Goal: Task Accomplishment & Management: Complete application form

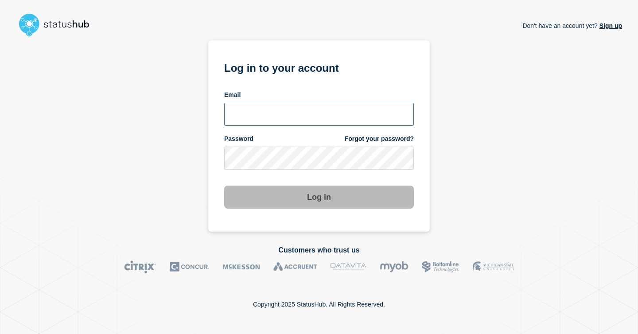
type input "[EMAIL_ADDRESS][PERSON_NAME][DOMAIN_NAME]"
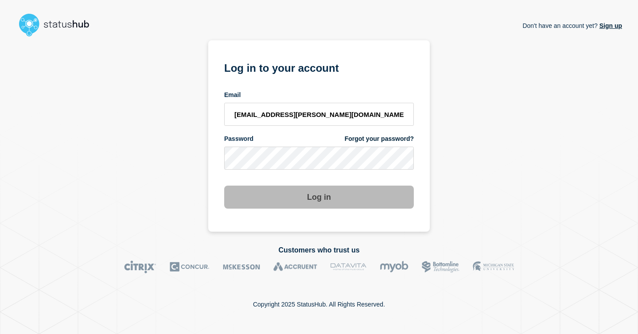
click at [320, 194] on button "Log in" at bounding box center [319, 197] width 190 height 23
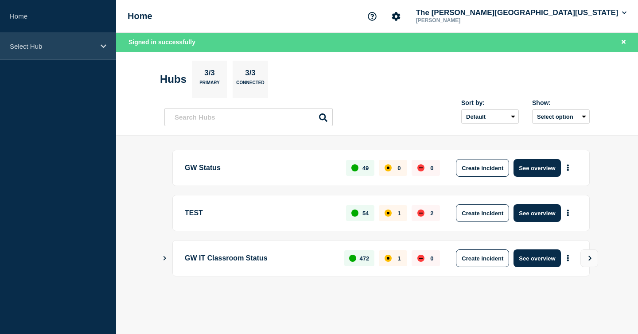
click at [67, 35] on div "Select Hub" at bounding box center [58, 46] width 116 height 27
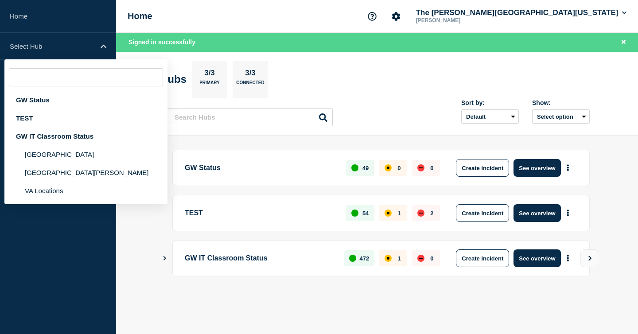
click at [317, 325] on body "Home Select Hub GW Status TEST GW IT Classroom Status [GEOGRAPHIC_DATA] [GEOGRA…" at bounding box center [319, 167] width 638 height 334
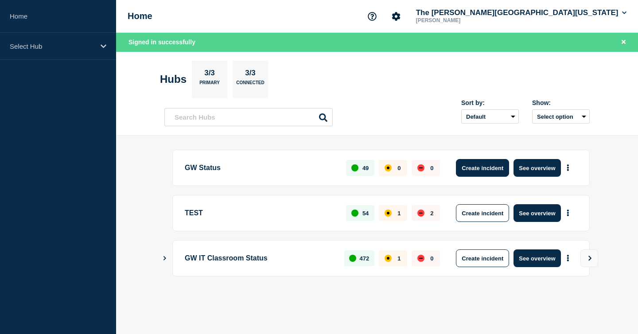
click at [485, 170] on button "Create incident" at bounding box center [482, 168] width 53 height 18
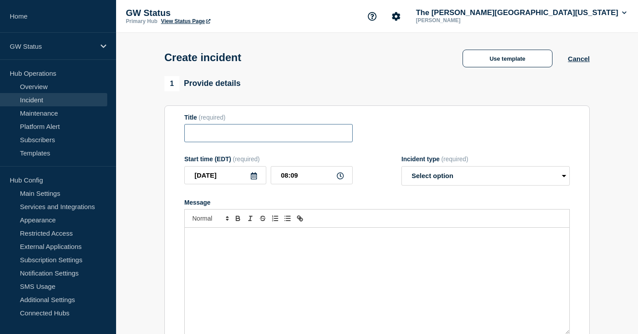
click at [271, 142] on input "Title" at bounding box center [268, 133] width 168 height 18
type input "W"
type input "N"
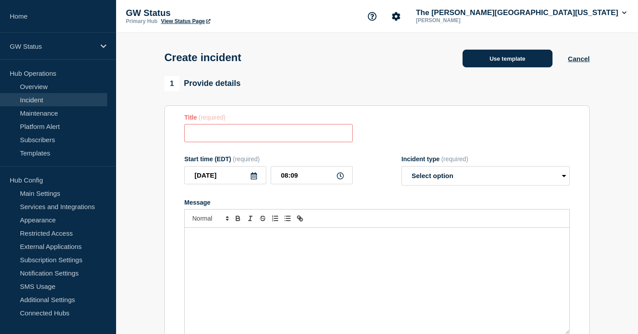
click at [496, 65] on button "Use template" at bounding box center [508, 59] width 90 height 18
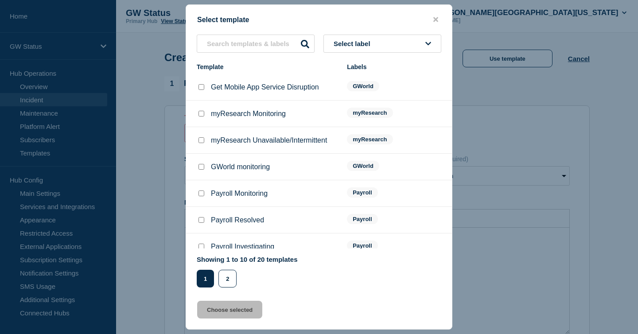
click at [390, 37] on button "Select label" at bounding box center [383, 44] width 118 height 18
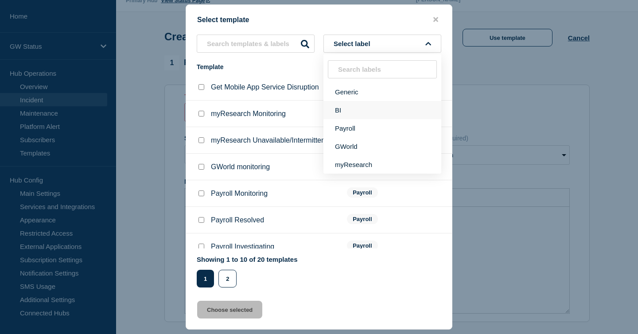
scroll to position [18, 0]
click at [369, 93] on button "Generic" at bounding box center [383, 92] width 118 height 18
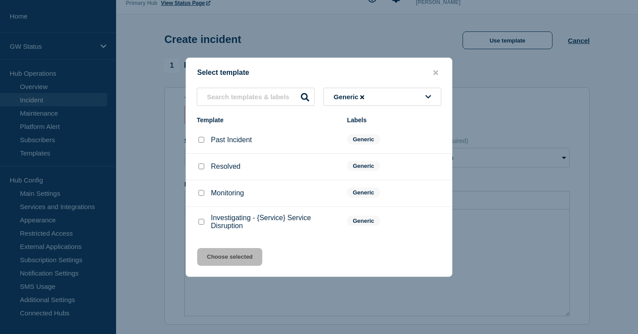
click at [203, 225] on input "Investigating - {Service} Service Disruption checkbox" at bounding box center [202, 222] width 6 height 6
checkbox input "true"
click at [230, 266] on button "Choose selected" at bounding box center [229, 257] width 65 height 18
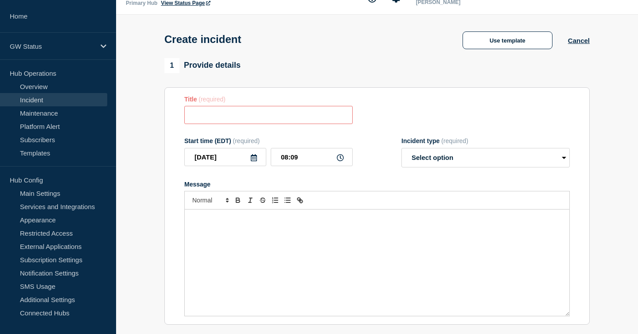
type input "Investigating - {Service} Service Disruption"
select select "investigating"
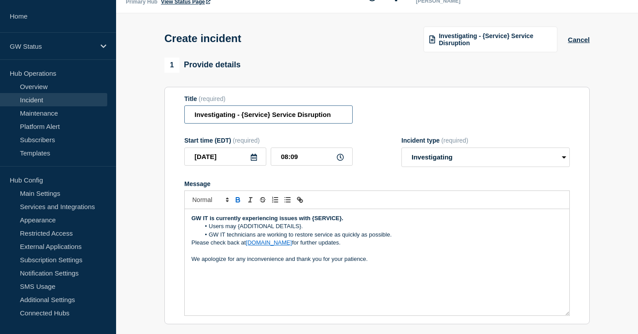
drag, startPoint x: 266, startPoint y: 121, endPoint x: 192, endPoint y: 122, distance: 74.0
click at [192, 122] on input "Investigating - {Service} Service Disruption" at bounding box center [268, 114] width 168 height 18
drag, startPoint x: 209, startPoint y: 121, endPoint x: 184, endPoint y: 121, distance: 25.3
click at [184, 121] on section "Title (required) GW Network Service Disruption Start time (EDT) (required) [DAT…" at bounding box center [376, 206] width 425 height 238
type input "Network Service Disruption"
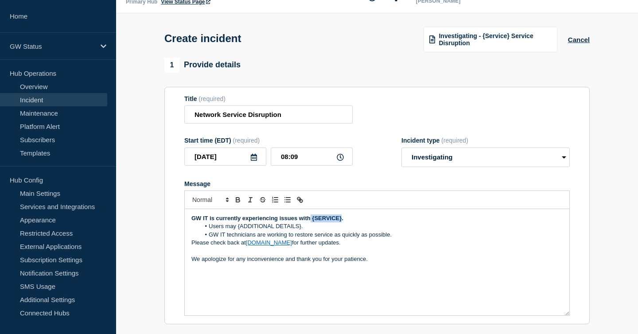
drag, startPoint x: 311, startPoint y: 228, endPoint x: 341, endPoint y: 229, distance: 29.7
click at [341, 222] on strong "GW IT is currently experiencing issues with {SERVICE}." at bounding box center [267, 218] width 152 height 7
click at [365, 222] on strong "GW IT is currently experiencing issues with wired and wireless connections." at bounding box center [295, 218] width 209 height 7
drag, startPoint x: 301, startPoint y: 236, endPoint x: 227, endPoint y: 238, distance: 74.5
click at [227, 230] on li "Users may {ADDITIONAL DETAILS}." at bounding box center [381, 226] width 363 height 8
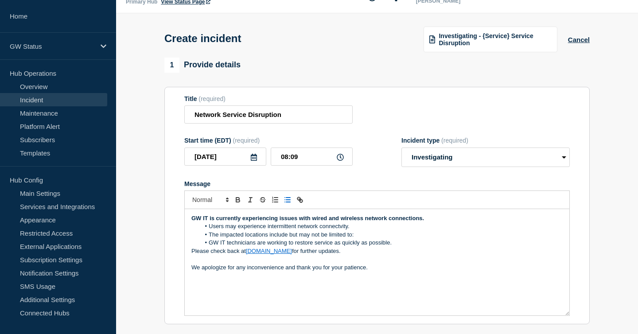
click at [333, 230] on li "Users may experience intermittent network connectvity." at bounding box center [381, 226] width 363 height 8
click at [0, 0] on lt-span "connect i vity" at bounding box center [0, 0] width 0 height 0
click at [292, 239] on li "The impacted locations include but may not be limited to:" at bounding box center [381, 235] width 363 height 8
click at [0, 0] on lt-span ", but" at bounding box center [0, 0] width 0 height 0
click at [352, 230] on li "Users may experience intermittent network connectivity." at bounding box center [381, 226] width 363 height 8
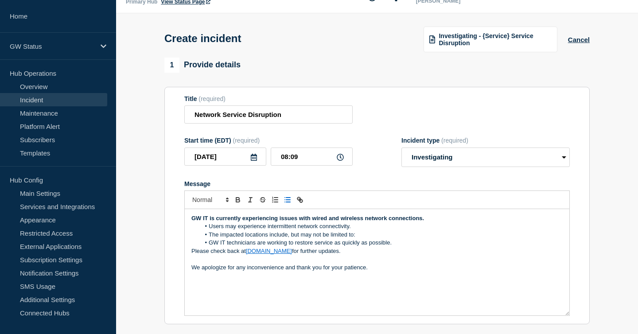
click at [357, 239] on li "The impacted locations include, but may not be limited to:" at bounding box center [381, 235] width 363 height 8
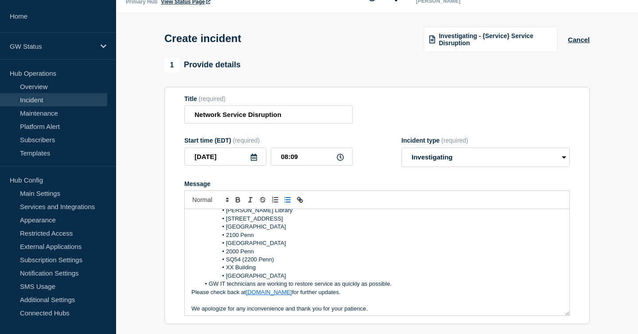
scroll to position [50, 0]
click at [254, 222] on li "[STREET_ADDRESS]" at bounding box center [381, 218] width 363 height 8
click at [243, 222] on li "825 21St" at bounding box center [381, 218] width 363 height 8
click at [255, 222] on li "[STREET_ADDRESS]" at bounding box center [381, 218] width 363 height 8
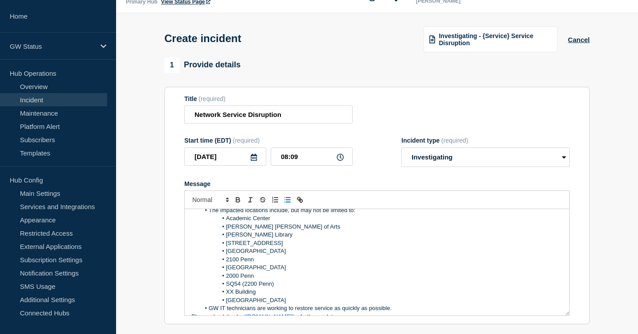
scroll to position [51, 0]
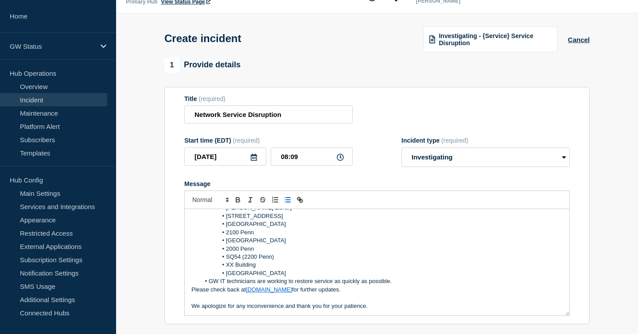
click at [287, 310] on p "We apologize for any inconvenience and thank you for your patience." at bounding box center [376, 306] width 371 height 8
click at [0, 0] on lt-span ", and" at bounding box center [0, 0] width 0 height 0
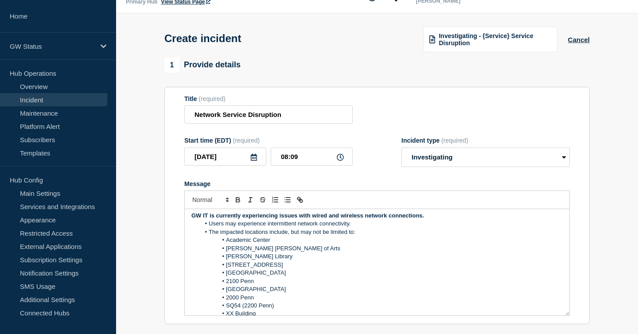
scroll to position [4, 0]
drag, startPoint x: 222, startPoint y: 239, endPoint x: 209, endPoint y: 238, distance: 12.4
click at [209, 235] on li "The impacted locations include, but may not be limited to:" at bounding box center [381, 231] width 363 height 8
click at [285, 243] on li "Academic Center" at bounding box center [381, 239] width 363 height 8
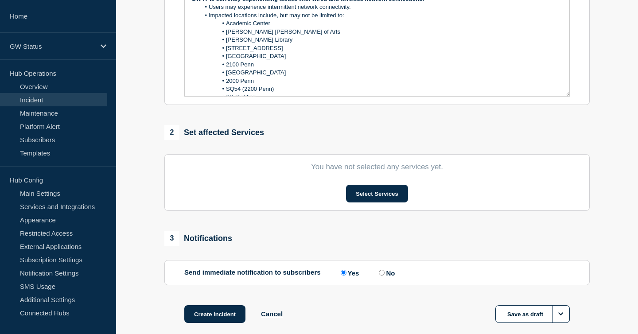
scroll to position [240, 0]
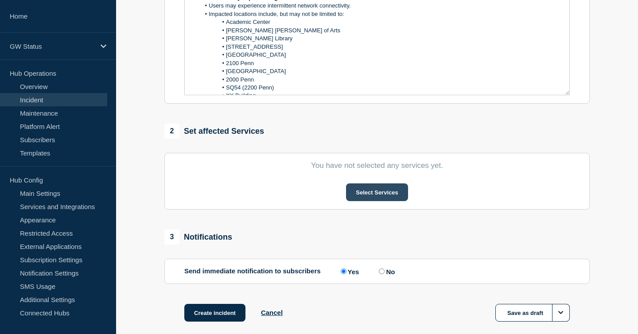
click at [386, 201] on button "Select Services" at bounding box center [377, 192] width 62 height 18
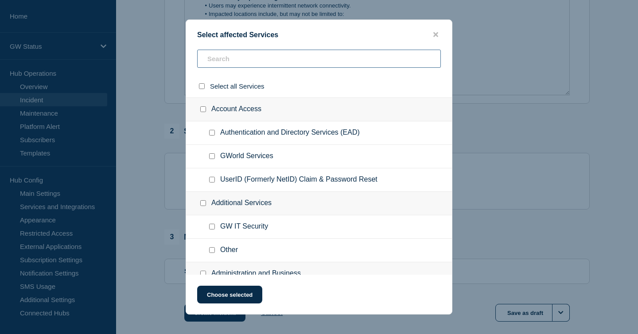
click at [338, 62] on input "text" at bounding box center [319, 59] width 244 height 18
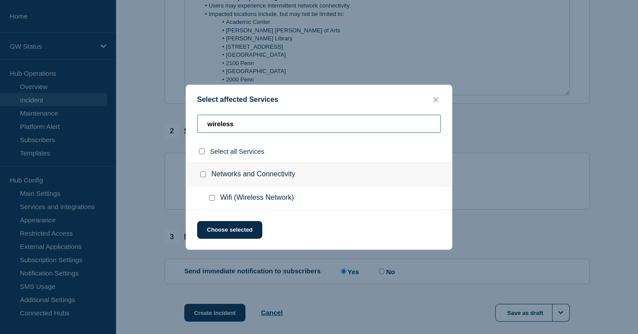
type input "wireless"
click at [211, 198] on input "Wifi (Wireless Network) checkbox" at bounding box center [212, 198] width 6 height 6
checkbox input "true"
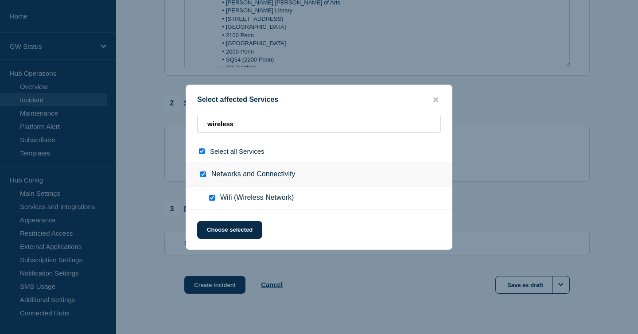
scroll to position [269, 0]
click at [234, 121] on input "wireless" at bounding box center [319, 124] width 244 height 18
type input "wire"
checkbox input "false"
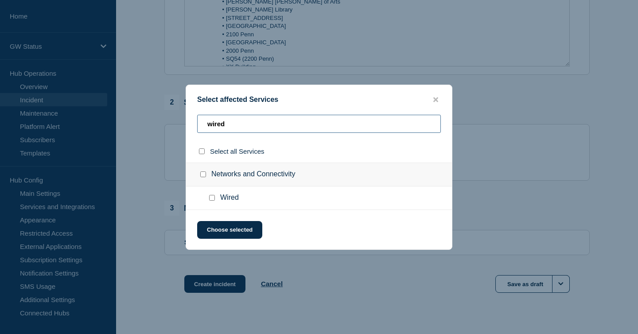
type input "wired"
click at [211, 199] on input "Wired checkbox" at bounding box center [212, 198] width 6 height 6
checkbox input "true"
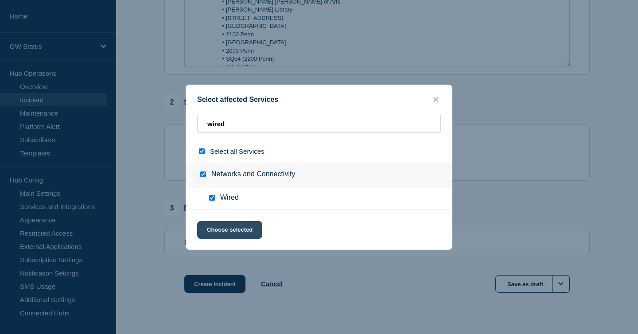
click at [220, 229] on button "Choose selected" at bounding box center [229, 230] width 65 height 18
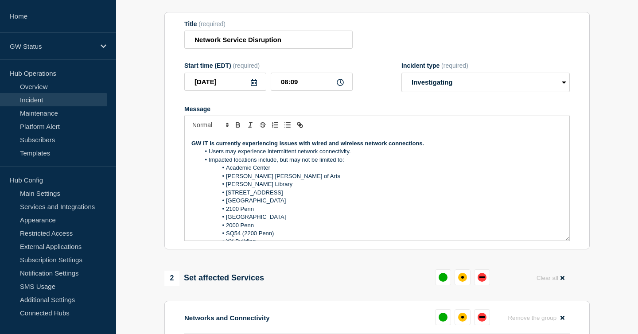
scroll to position [95, 0]
click at [289, 147] on p "GW IT is currently experiencing issues with wired and wireless network connecti…" at bounding box center [376, 143] width 371 height 8
click at [285, 155] on li "Users may experience intermittent network connectivity." at bounding box center [381, 151] width 363 height 8
click at [300, 196] on li "[STREET_ADDRESS]" at bounding box center [381, 192] width 363 height 8
click at [288, 155] on li "Users may experience interminttent network connectivity." at bounding box center [381, 151] width 363 height 8
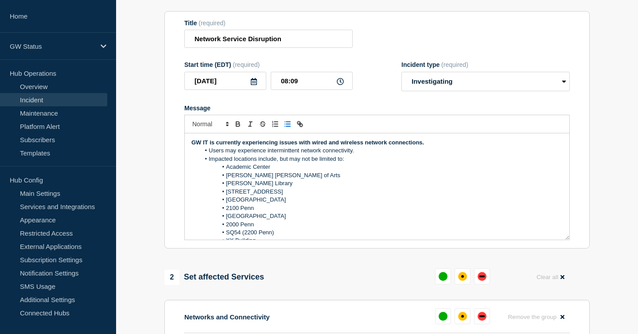
click at [0, 0] on lt-span "interm it tent" at bounding box center [0, 0] width 0 height 0
click at [292, 212] on li "2100 Penn" at bounding box center [381, 208] width 363 height 8
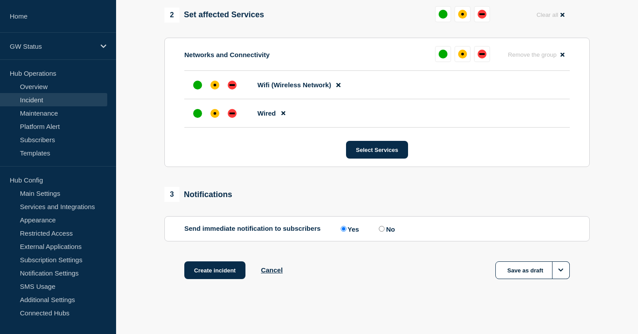
scroll to position [376, 0]
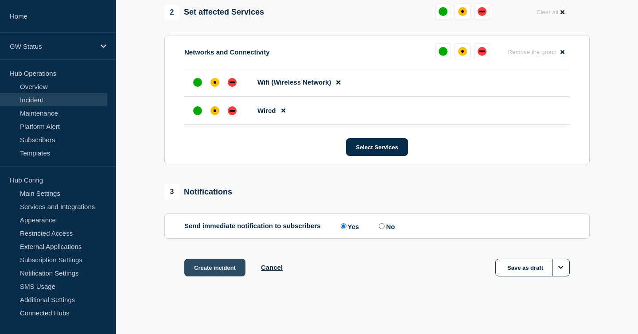
click at [225, 267] on button "Create incident" at bounding box center [214, 268] width 61 height 18
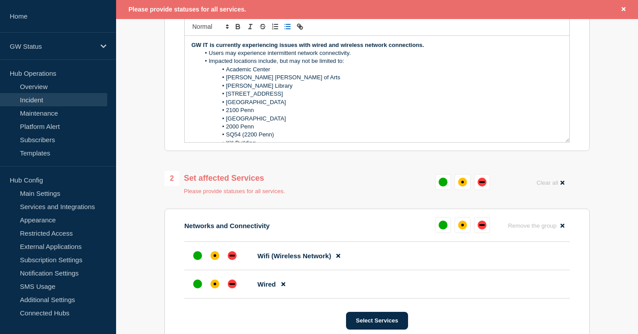
scroll to position [51, 0]
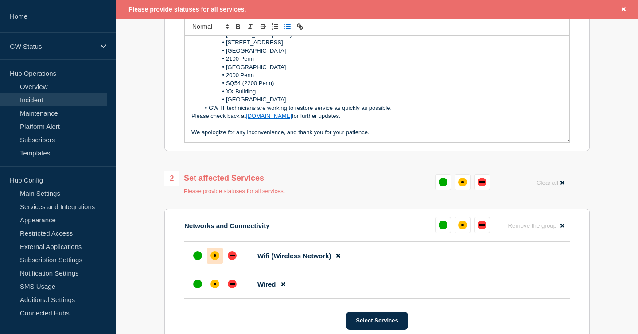
click at [217, 260] on div "affected" at bounding box center [215, 255] width 9 height 9
click at [215, 292] on div at bounding box center [215, 284] width 16 height 16
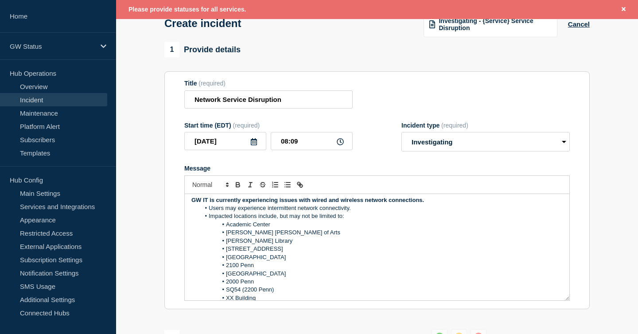
scroll to position [4, 0]
click at [349, 212] on li "Users may experience intermittent network connectivity." at bounding box center [381, 208] width 363 height 8
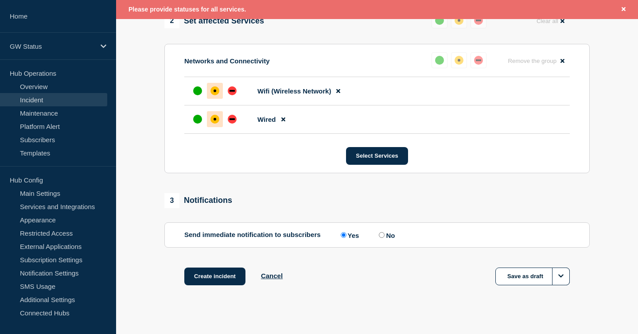
scroll to position [395, 0]
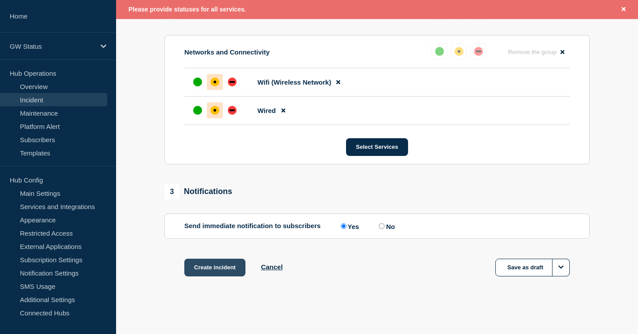
click at [215, 268] on button "Create incident" at bounding box center [214, 268] width 61 height 18
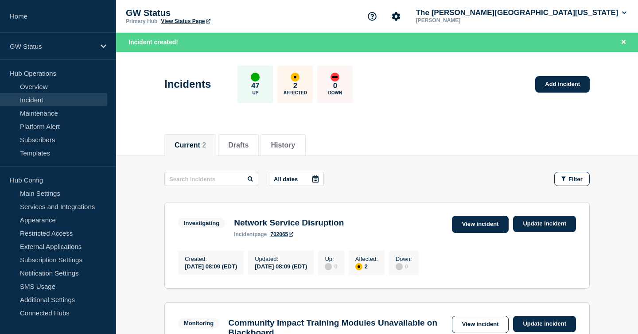
click at [492, 222] on link "View incident" at bounding box center [480, 224] width 57 height 17
